Goal: Navigation & Orientation: Find specific page/section

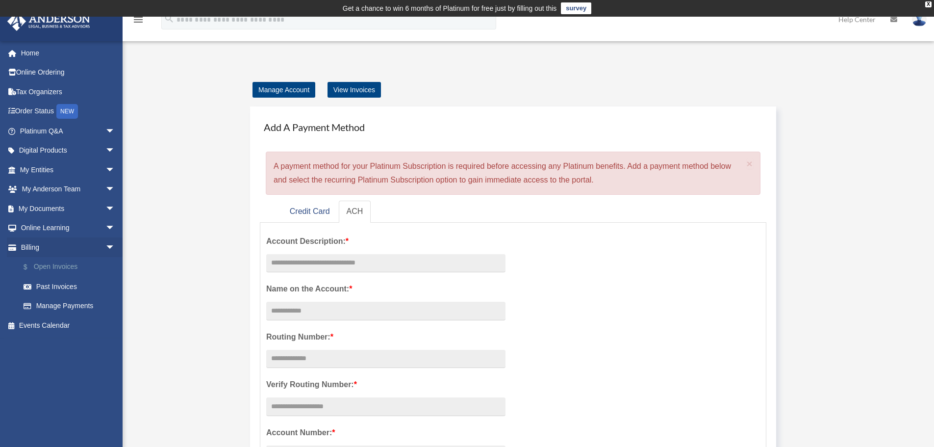
click at [74, 263] on link "$ Open Invoices" at bounding box center [72, 267] width 116 height 20
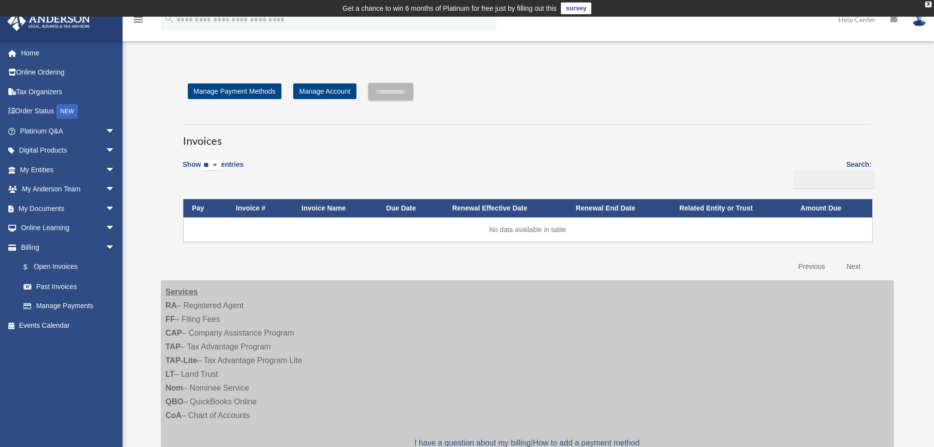
click at [918, 22] on img at bounding box center [919, 19] width 15 height 14
click at [763, 46] on link "My Profile" at bounding box center [772, 46] width 98 height 20
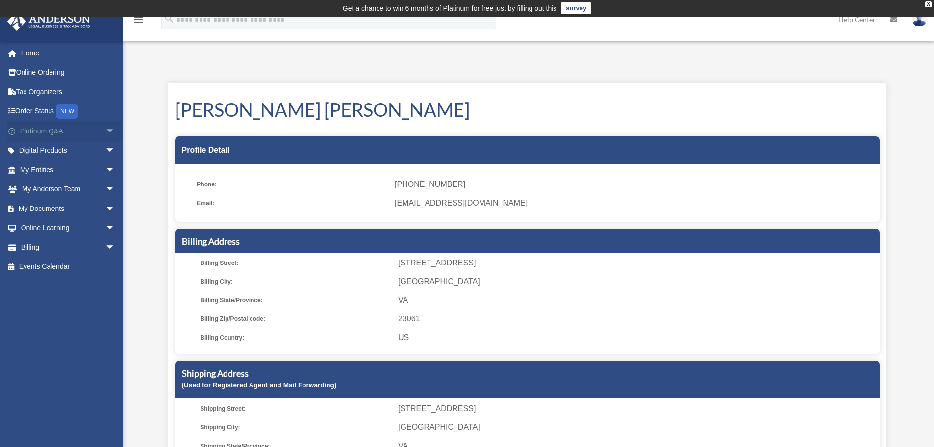
click at [105, 130] on span "arrow_drop_down" at bounding box center [115, 131] width 20 height 20
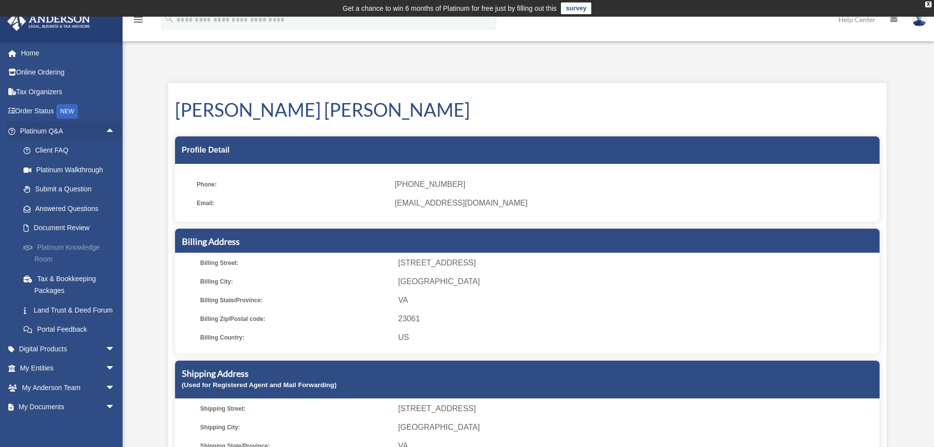
click at [61, 246] on link "Platinum Knowledge Room" at bounding box center [72, 252] width 116 height 31
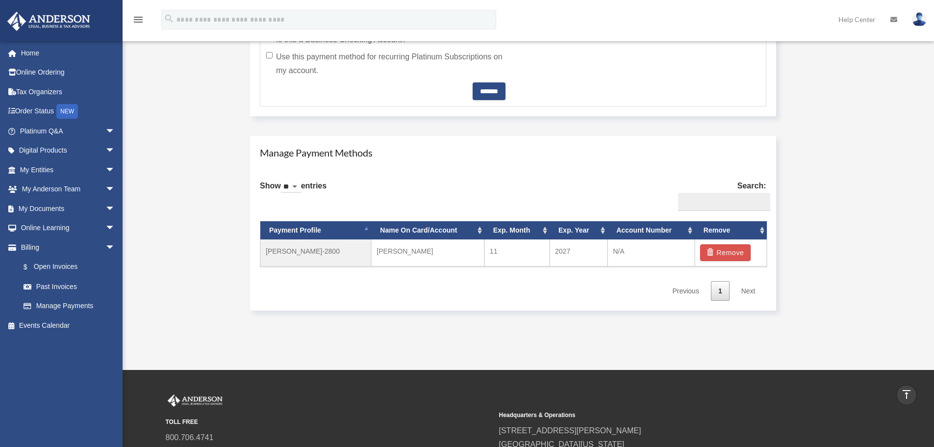
scroll to position [490, 0]
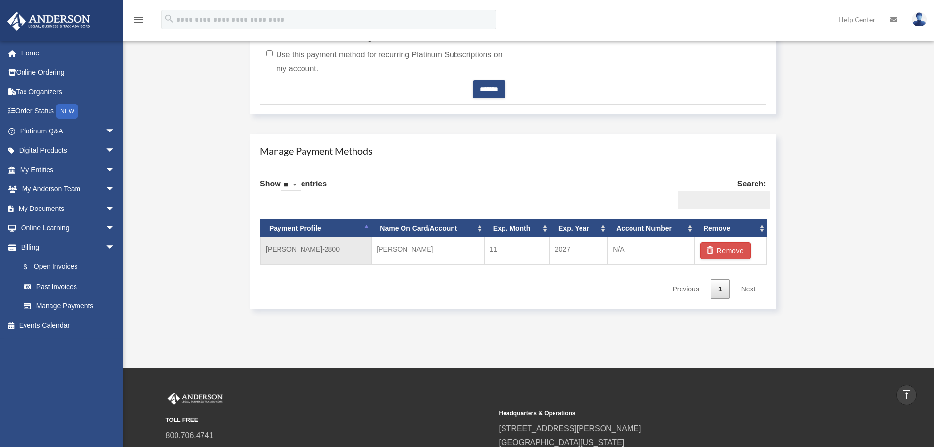
click at [618, 248] on td "N/A" at bounding box center [651, 250] width 87 height 27
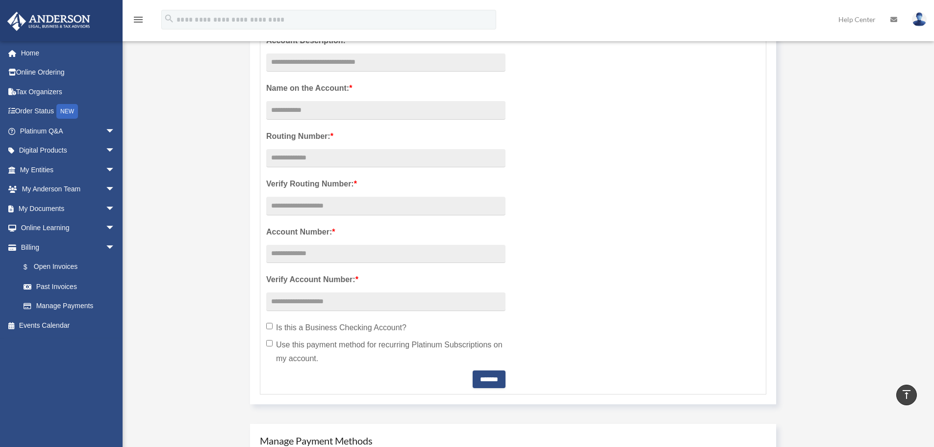
scroll to position [98, 0]
